Goal: Check status

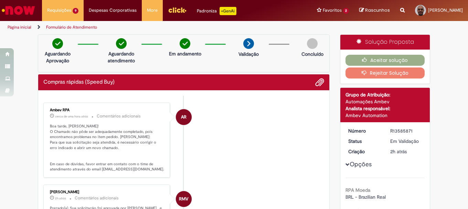
scroll to position [34, 0]
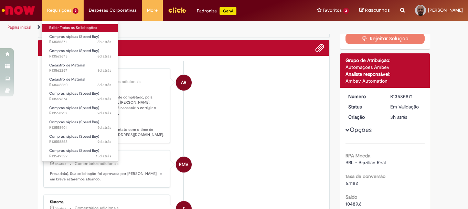
click at [75, 27] on link "Exibir Todas as Solicitações" at bounding box center [80, 28] width 76 height 8
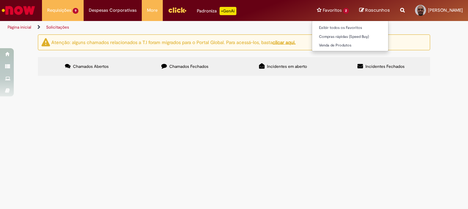
click at [326, 8] on li "Favoritos 2 Exibir todos os Favoritos Compras rápidas (Speed Buy) Venda de Prod…" at bounding box center [333, 10] width 42 height 21
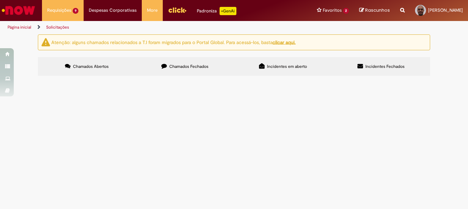
scroll to position [53, 0]
click at [0, 0] on div at bounding box center [0, 0] width 0 height 0
click at [200, 64] on span "Chamados Fechados" at bounding box center [188, 67] width 39 height 6
click at [0, 0] on span "[DATE] 12:23:34" at bounding box center [0, 0] width 0 height 0
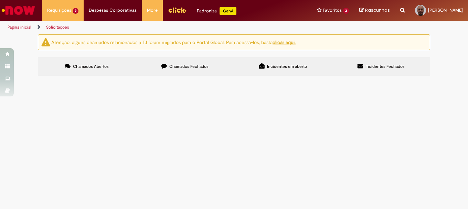
click at [0, 0] on span "[DATE] 12:23:34" at bounding box center [0, 0] width 0 height 0
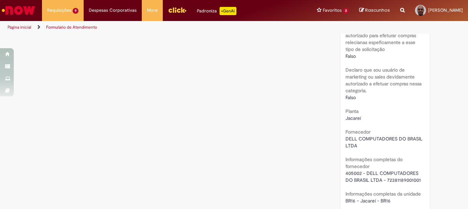
scroll to position [522, 0]
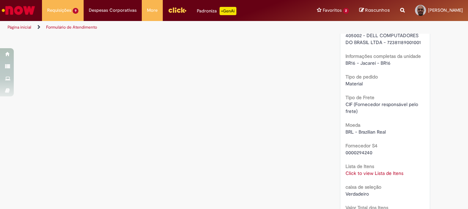
click at [372, 172] on link "Click to view Lista de Itens" at bounding box center [375, 173] width 58 height 6
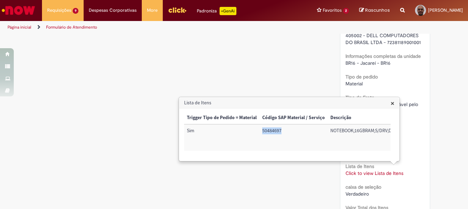
drag, startPoint x: 262, startPoint y: 131, endPoint x: 280, endPoint y: 131, distance: 18.3
click at [280, 131] on td "50484697" at bounding box center [294, 137] width 68 height 27
copy td "50484697"
click at [394, 103] on span "×" at bounding box center [393, 102] width 4 height 9
